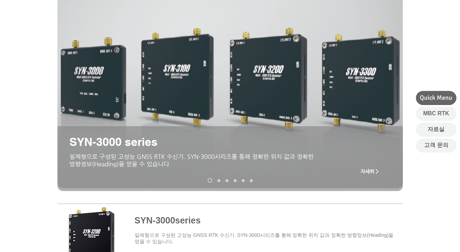
scroll to position [113, 0]
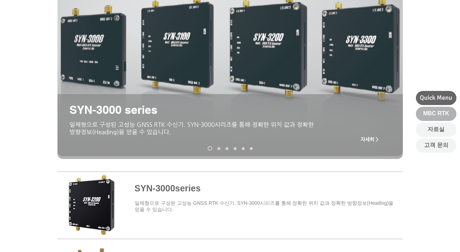
click at [227, 117] on span "MBC RTK" at bounding box center [436, 114] width 26 height 8
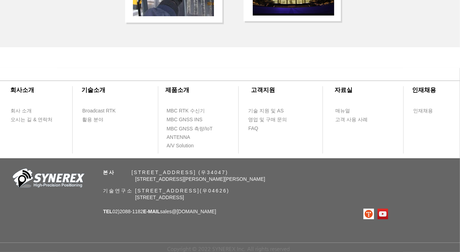
scroll to position [1574, 0]
click at [227, 110] on span "매뉴얼" at bounding box center [342, 111] width 15 height 7
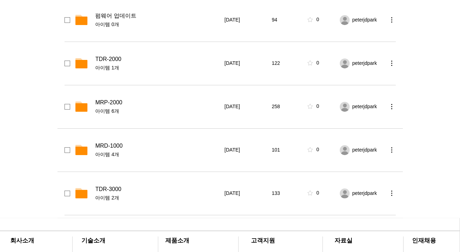
scroll to position [225, 0]
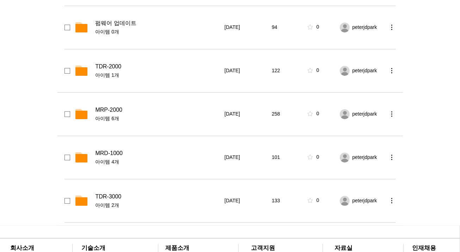
click at [112, 111] on span "MRP-2000" at bounding box center [108, 109] width 27 height 7
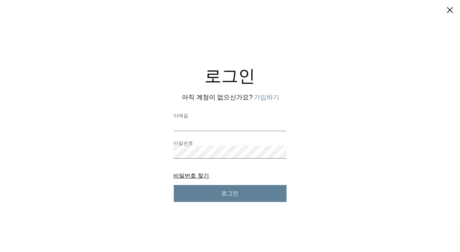
click at [227, 97] on button "가입하기" at bounding box center [266, 97] width 25 height 9
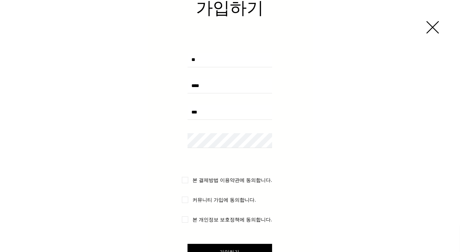
scroll to position [158, 0]
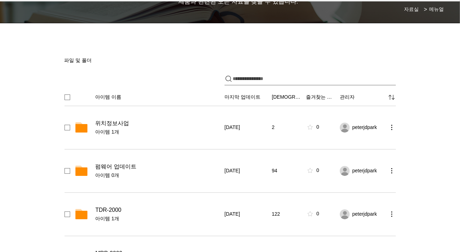
scroll to position [85, 0]
